Goal: Transaction & Acquisition: Obtain resource

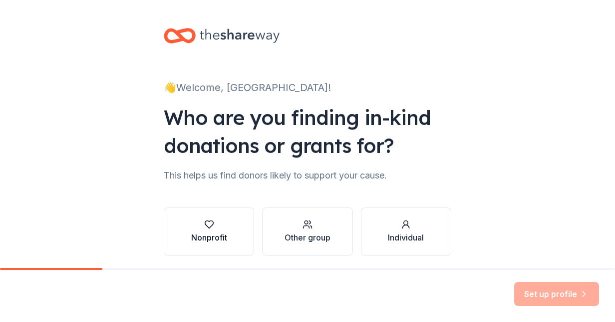
click at [204, 240] on div "Nonprofit" at bounding box center [209, 237] width 36 height 12
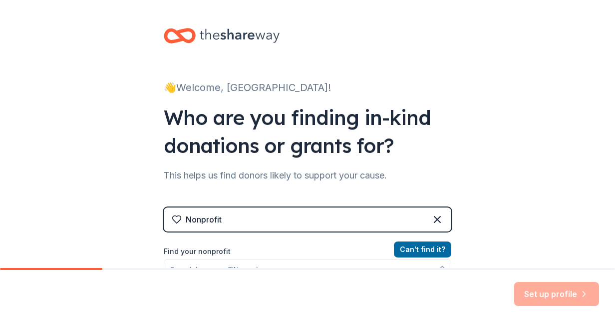
click at [478, 182] on div "👋 Welcome, [PERSON_NAME]! Who are you finding in-kind donations or grants for? …" at bounding box center [307, 213] width 615 height 427
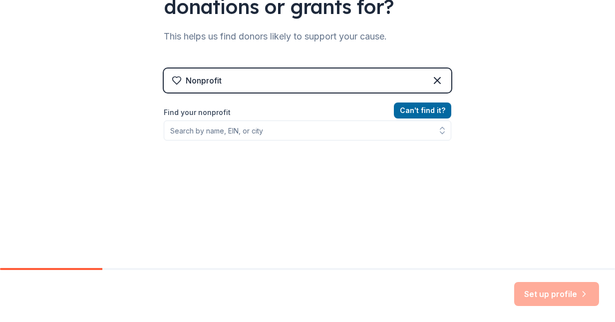
scroll to position [159, 0]
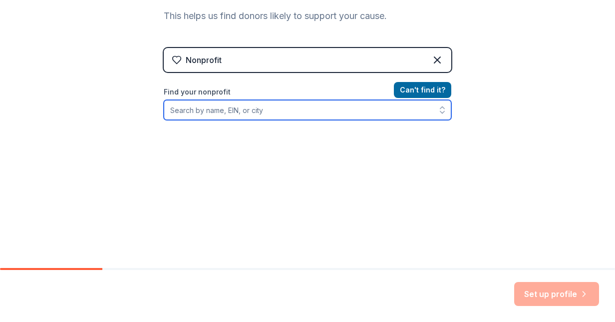
click at [282, 104] on input "Find your nonprofit" at bounding box center [308, 110] width 288 height 20
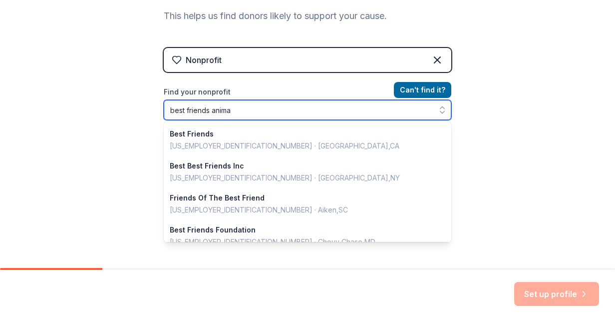
type input "best friends animal"
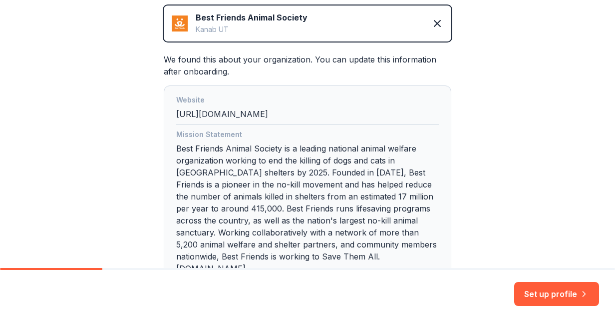
scroll to position [312, 0]
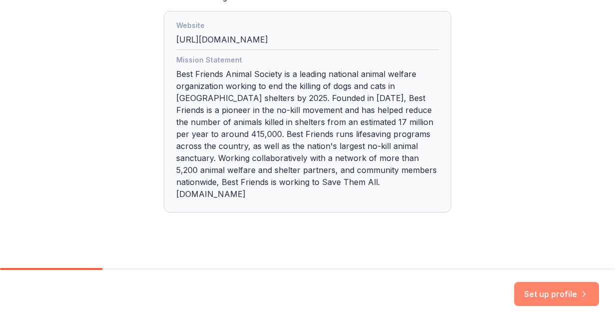
click at [551, 292] on button "Set up profile" at bounding box center [556, 294] width 85 height 24
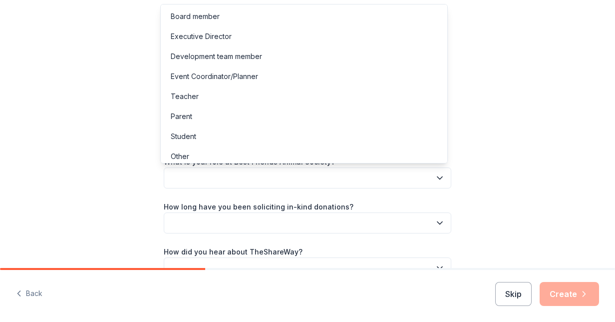
click at [388, 175] on button "button" at bounding box center [308, 177] width 288 height 21
click at [330, 51] on div "Development team member" at bounding box center [304, 56] width 283 height 20
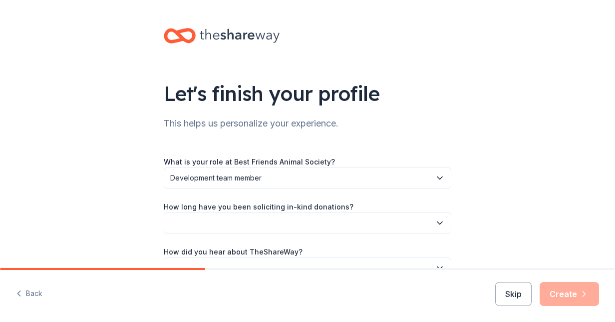
click at [484, 196] on div "Let's finish your profile This helps us personalize your experience. What is yo…" at bounding box center [307, 163] width 615 height 326
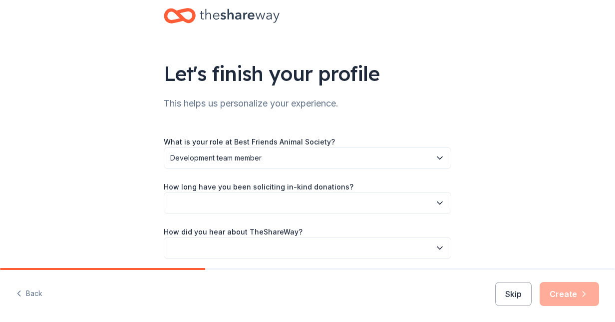
scroll to position [58, 0]
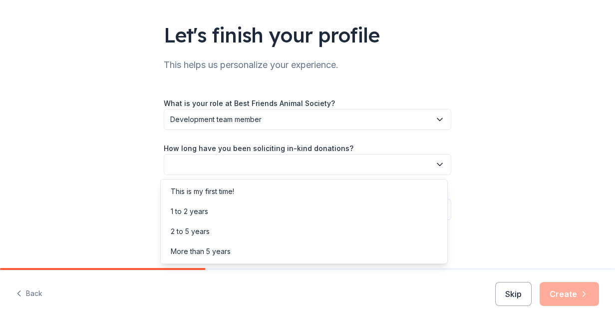
click at [395, 167] on button "button" at bounding box center [308, 164] width 288 height 21
click at [379, 191] on div "This is my first time!" at bounding box center [304, 191] width 283 height 20
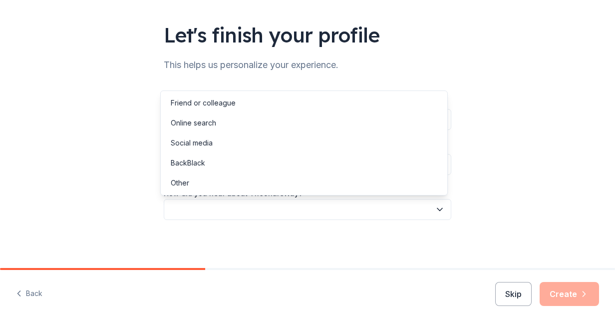
click at [371, 206] on button "button" at bounding box center [308, 209] width 288 height 21
click at [328, 127] on div "Online search" at bounding box center [304, 123] width 283 height 20
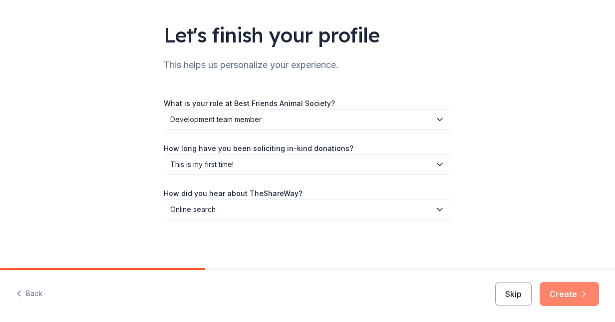
click at [569, 291] on button "Create" at bounding box center [569, 294] width 59 height 24
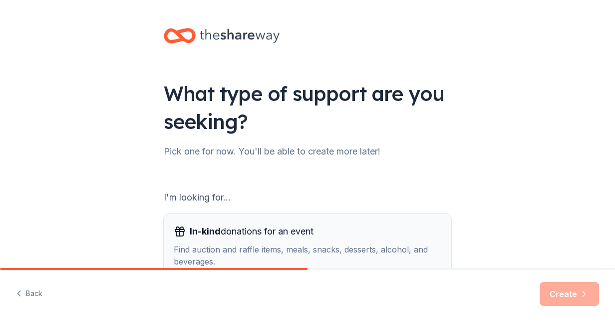
click at [357, 240] on div "In-kind donations for an event Find auction and raffle items, meals, snacks, de…" at bounding box center [308, 245] width 268 height 44
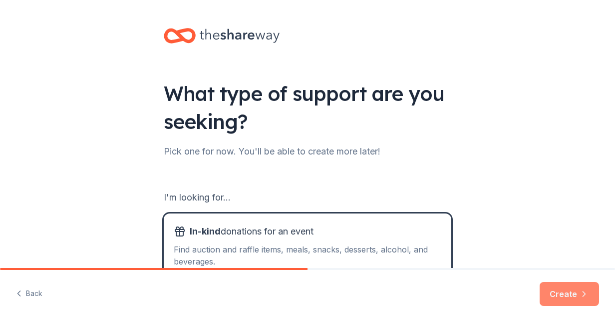
click at [558, 292] on button "Create" at bounding box center [569, 294] width 59 height 24
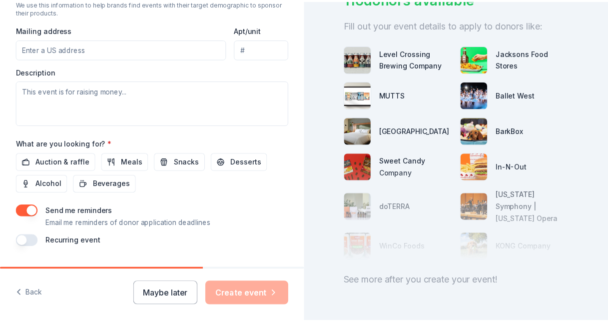
scroll to position [395, 0]
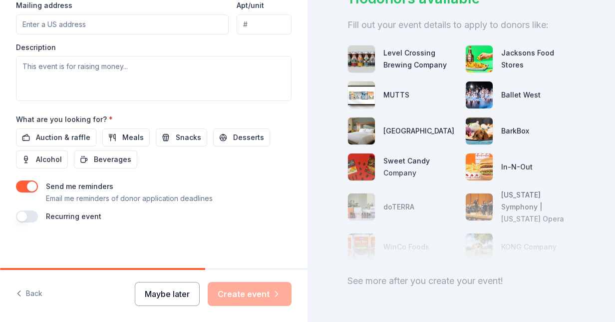
click at [178, 297] on button "Maybe later" at bounding box center [167, 294] width 65 height 24
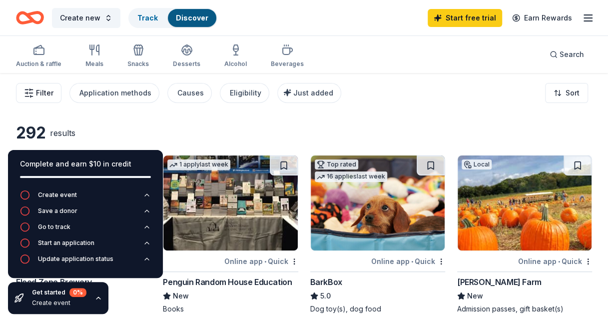
click at [33, 89] on icon "button" at bounding box center [29, 93] width 10 height 10
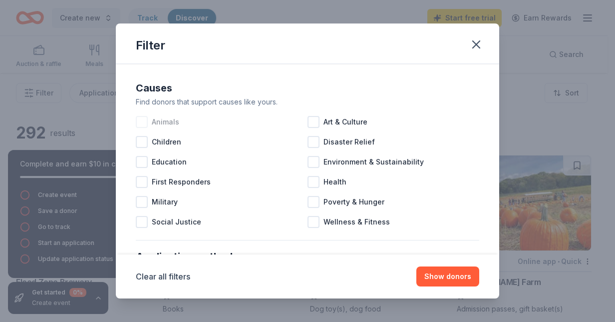
click at [174, 113] on div "Animals" at bounding box center [222, 122] width 172 height 20
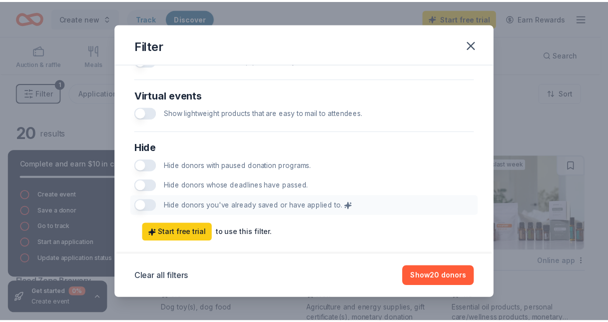
scroll to position [534, 0]
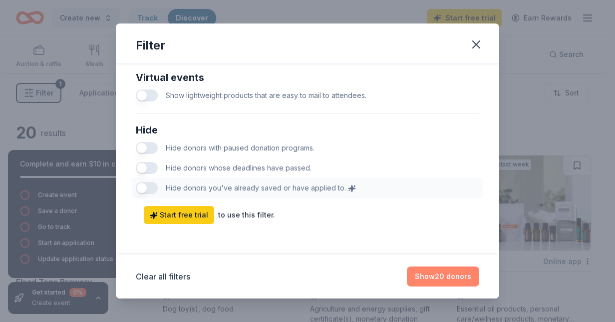
click at [442, 274] on button "Show 20 donors" at bounding box center [443, 276] width 72 height 20
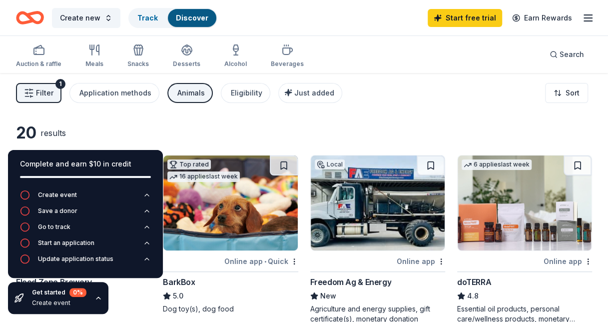
click at [96, 297] on icon "button" at bounding box center [98, 298] width 8 height 8
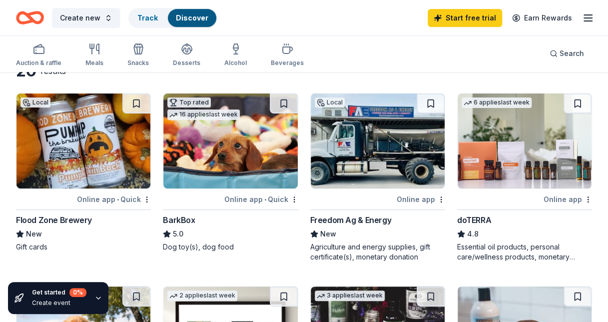
scroll to position [60, 0]
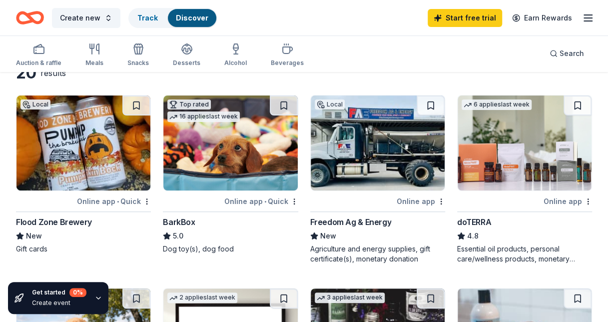
click at [504, 249] on div "Essential oil products, personal care/wellness products, monetary donations" at bounding box center [524, 254] width 135 height 20
